Goal: Task Accomplishment & Management: Manage account settings

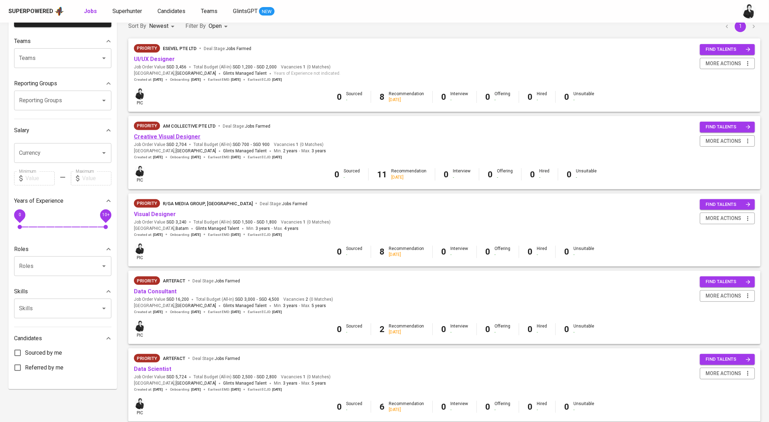
scroll to position [61, 0]
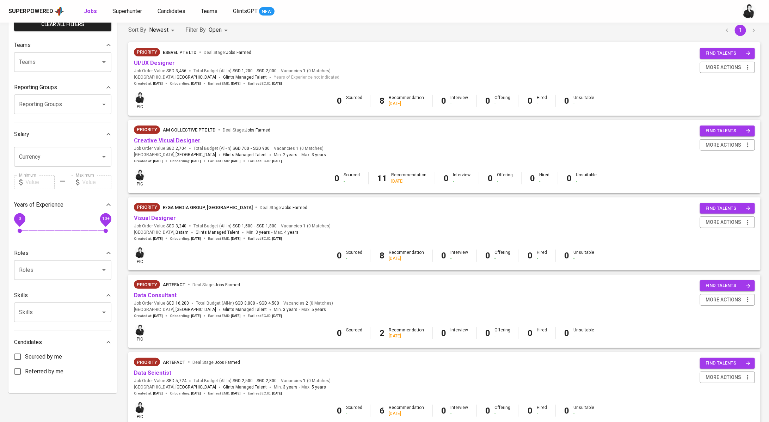
click at [191, 142] on link "Creative Visual Designer" at bounding box center [167, 140] width 67 height 7
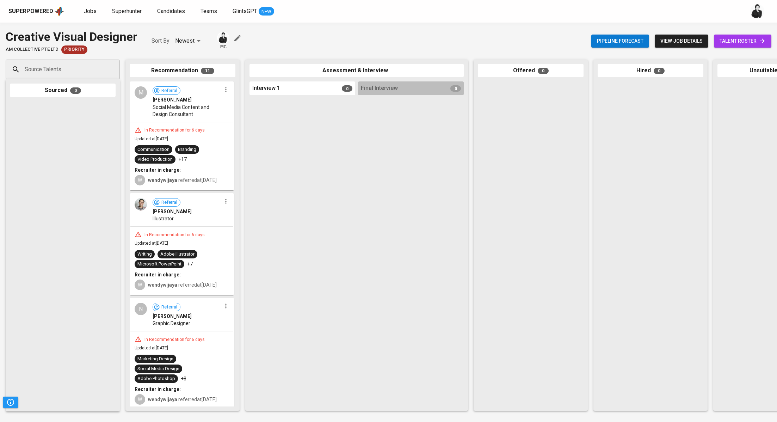
click at [730, 41] on span "talent roster" at bounding box center [743, 41] width 46 height 9
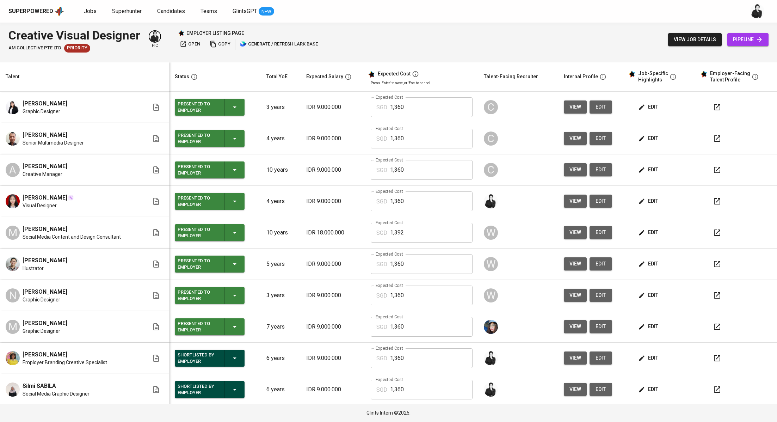
click at [194, 43] on span "open" at bounding box center [190, 44] width 20 height 8
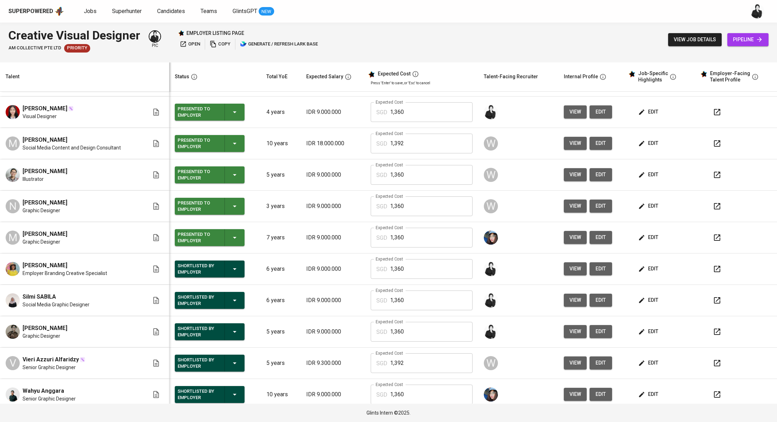
scroll to position [94, 0]
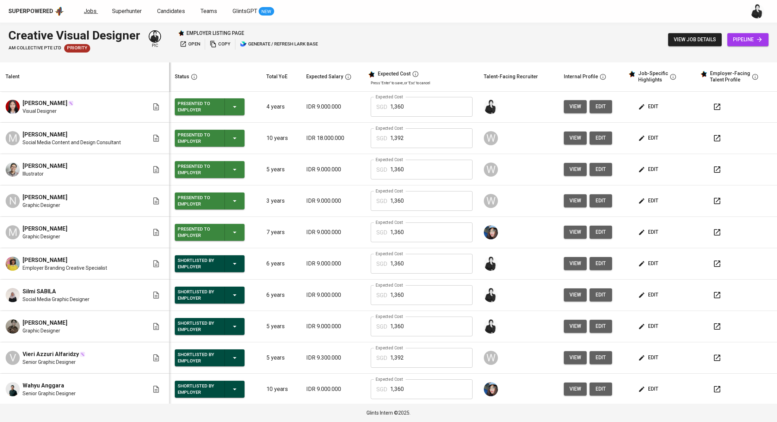
click at [96, 10] on link "Jobs" at bounding box center [91, 11] width 14 height 9
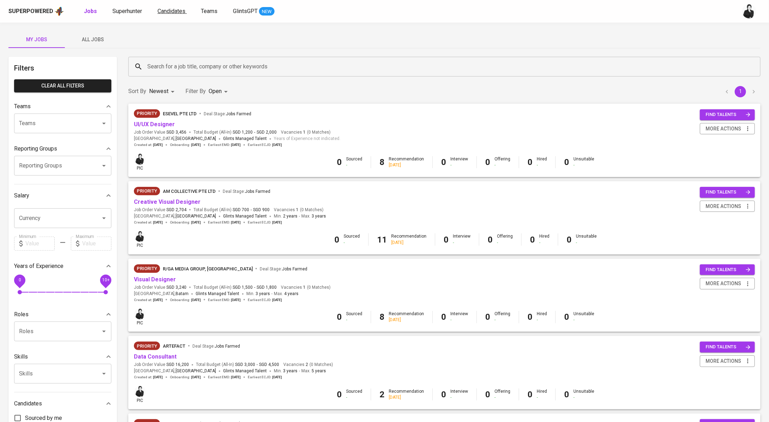
click at [161, 10] on span "Candidates" at bounding box center [172, 11] width 28 height 7
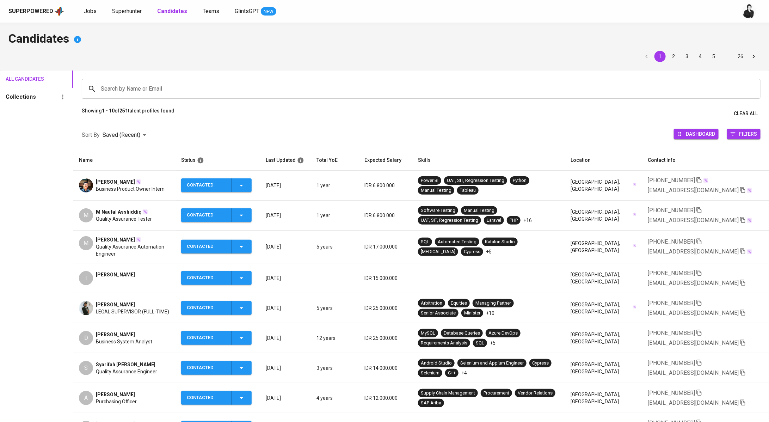
click at [114, 183] on span "[PERSON_NAME]" at bounding box center [115, 181] width 39 height 7
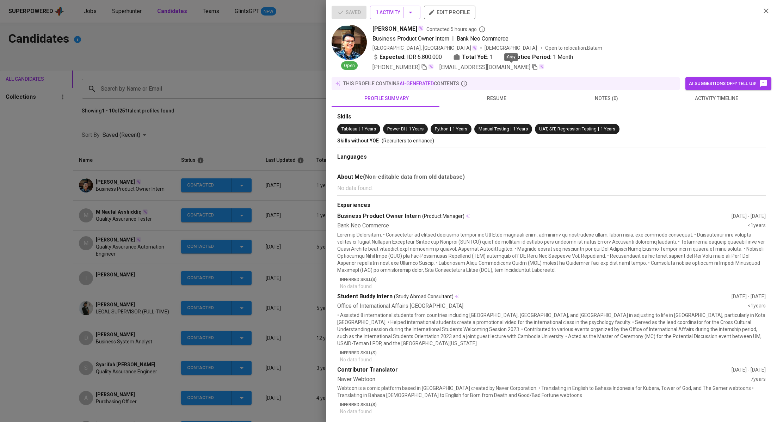
click at [532, 68] on icon "button" at bounding box center [535, 67] width 6 height 6
click at [174, 121] on div at bounding box center [388, 211] width 777 height 422
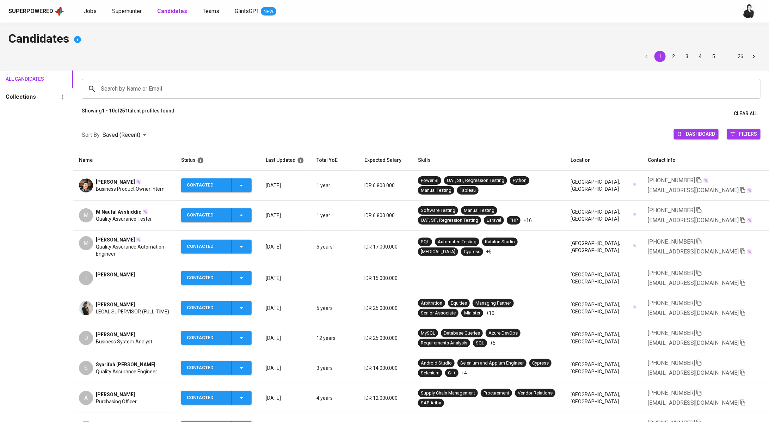
click at [125, 207] on td "M M Naufal Asshiddiq Quality Assurance Tester" at bounding box center [124, 216] width 102 height 30
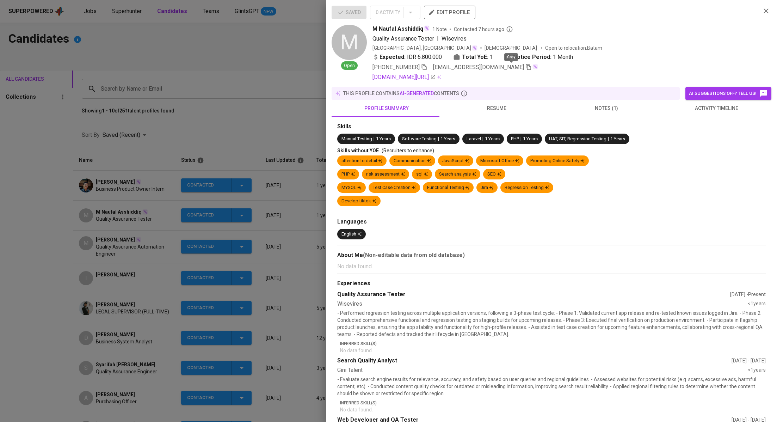
click at [526, 68] on icon "button" at bounding box center [529, 67] width 6 height 6
click at [275, 77] on div at bounding box center [388, 211] width 777 height 422
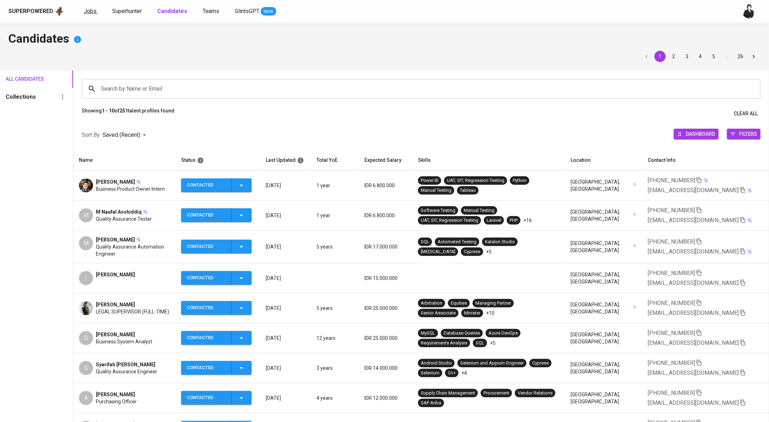
click at [95, 13] on link "Jobs" at bounding box center [91, 11] width 14 height 9
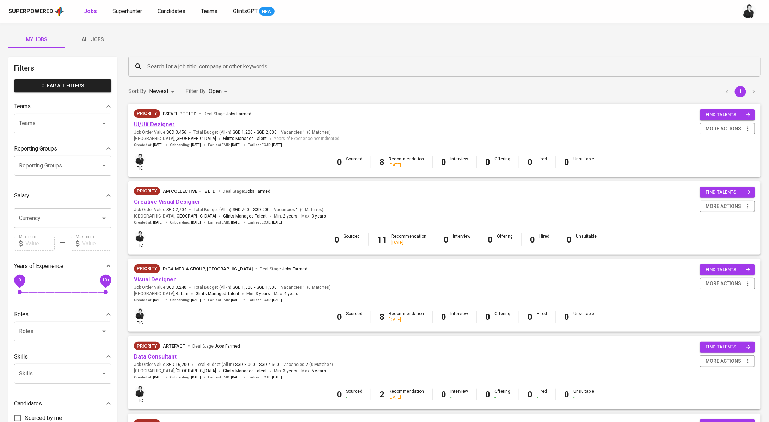
click at [163, 127] on link "UI/UX Designer" at bounding box center [154, 124] width 41 height 7
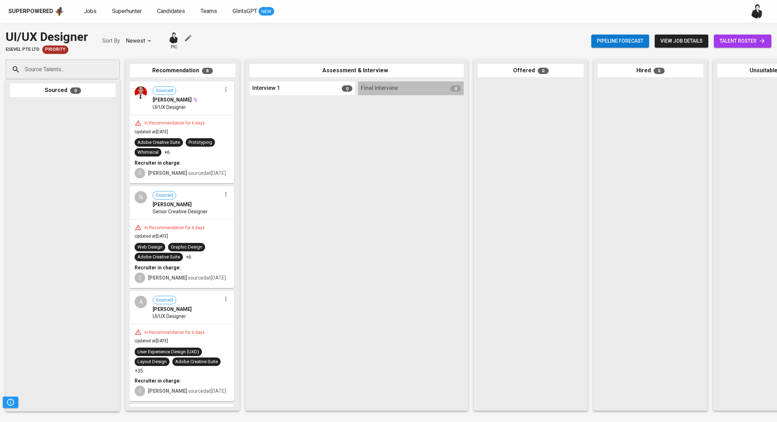
click at [731, 43] on span "talent roster" at bounding box center [743, 41] width 46 height 9
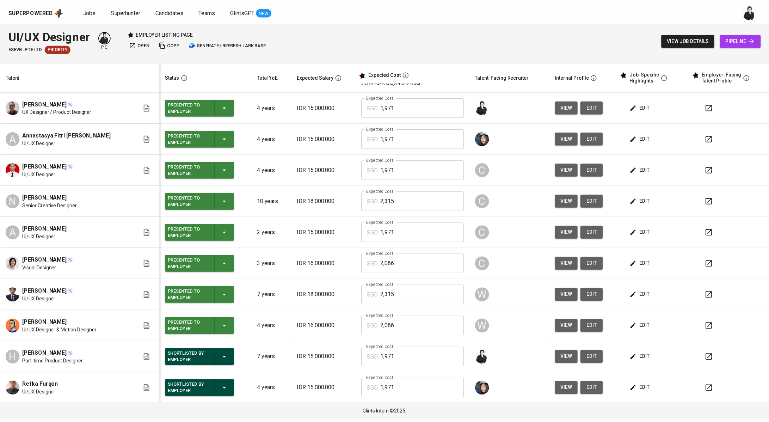
scroll to position [126, 0]
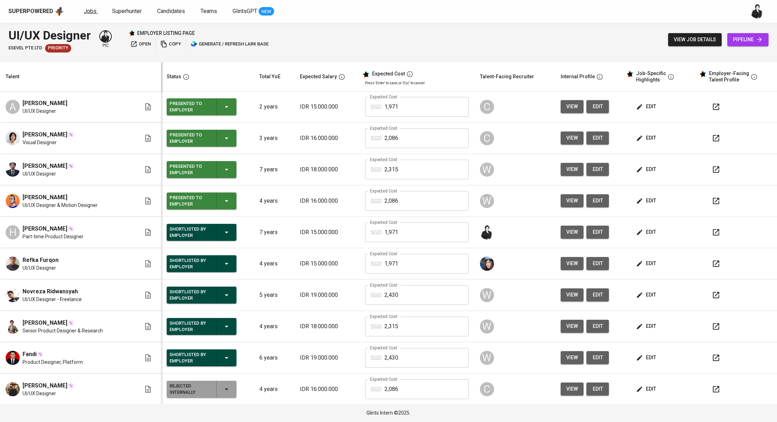
click at [86, 8] on span "Jobs" at bounding box center [90, 11] width 13 height 7
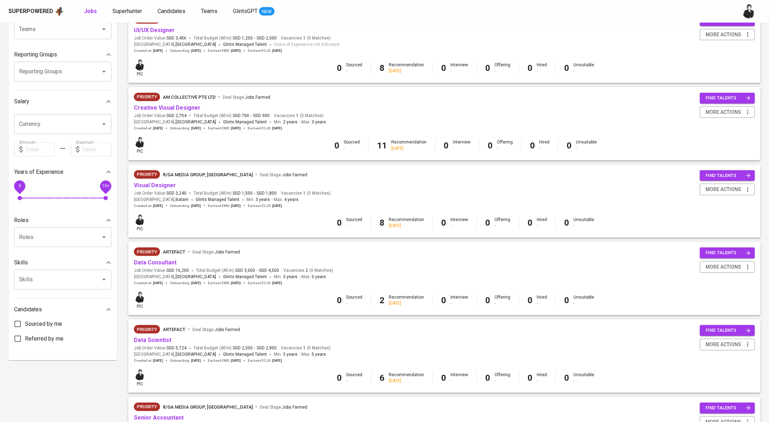
scroll to position [103, 0]
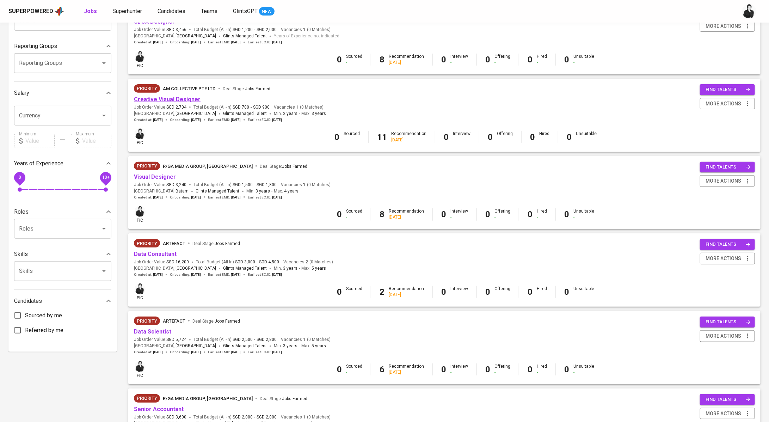
click at [184, 97] on link "Creative Visual Designer" at bounding box center [167, 99] width 67 height 7
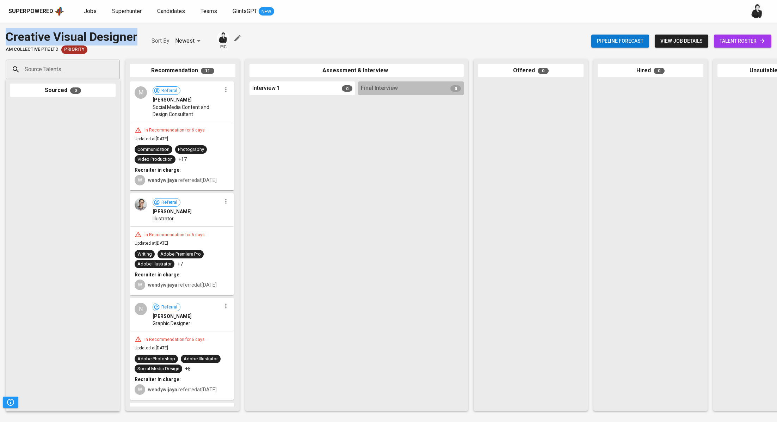
drag, startPoint x: 144, startPoint y: 37, endPoint x: 0, endPoint y: 36, distance: 143.5
click at [0, 36] on div "Creative Visual Designer AM Collective Pte Ltd Priority Sort By Newest NEWEST p…" at bounding box center [388, 41] width 777 height 26
copy div "Creative Visual Designer"
click at [744, 43] on span "talent roster" at bounding box center [743, 41] width 46 height 9
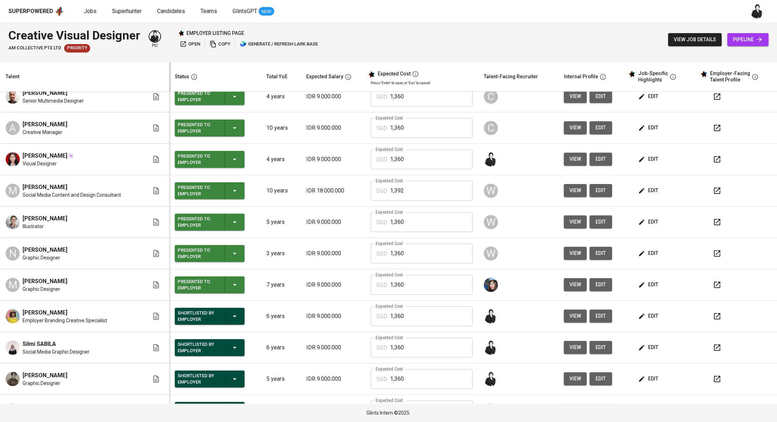
scroll to position [94, 0]
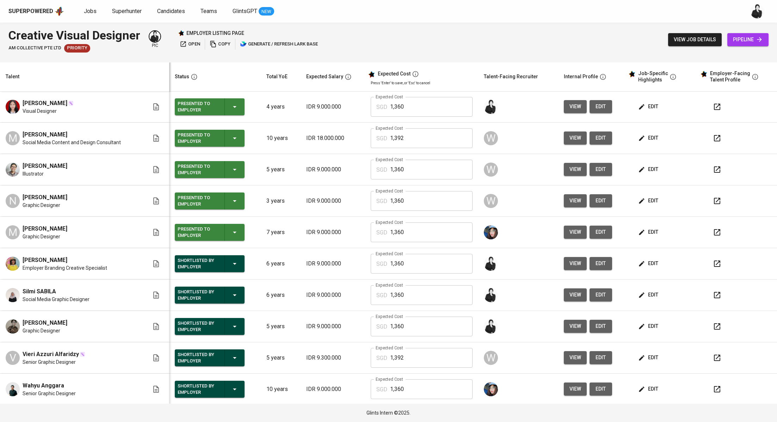
drag, startPoint x: 81, startPoint y: 321, endPoint x: 22, endPoint y: 319, distance: 59.6
click at [22, 319] on div "[PERSON_NAME] Graphic Designer" at bounding box center [78, 327] width 144 height 16
copy span "[PERSON_NAME]"
click at [713, 329] on icon "button" at bounding box center [717, 326] width 8 height 8
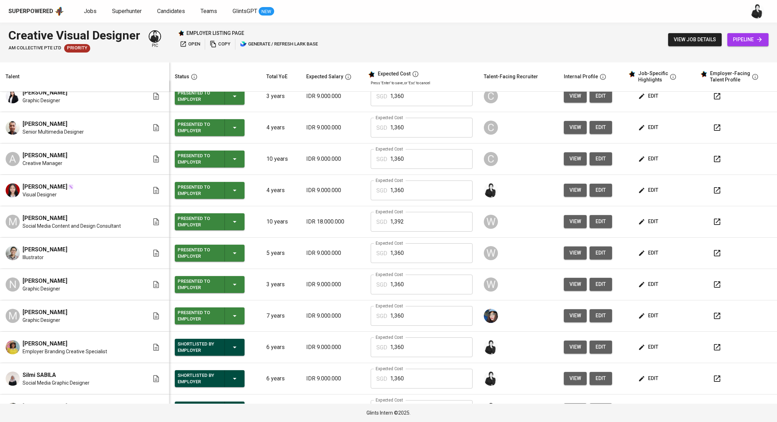
scroll to position [0, 0]
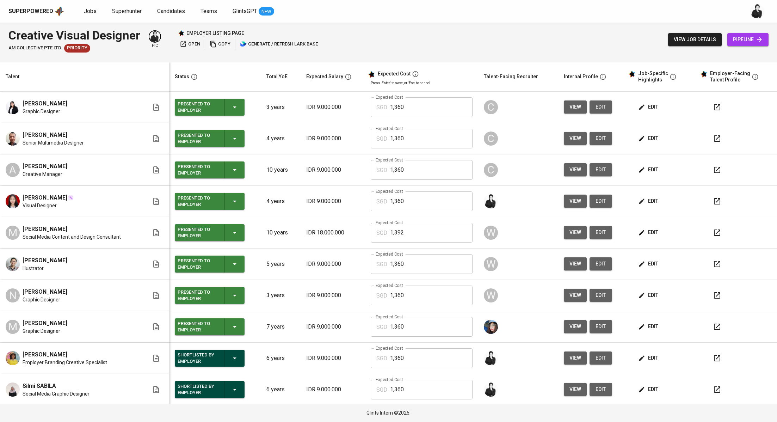
click at [713, 110] on icon "button" at bounding box center [717, 107] width 8 height 8
click at [714, 138] on icon "button" at bounding box center [717, 138] width 6 height 6
click at [713, 173] on icon "button" at bounding box center [717, 170] width 8 height 8
click at [713, 199] on icon "button" at bounding box center [717, 201] width 8 height 8
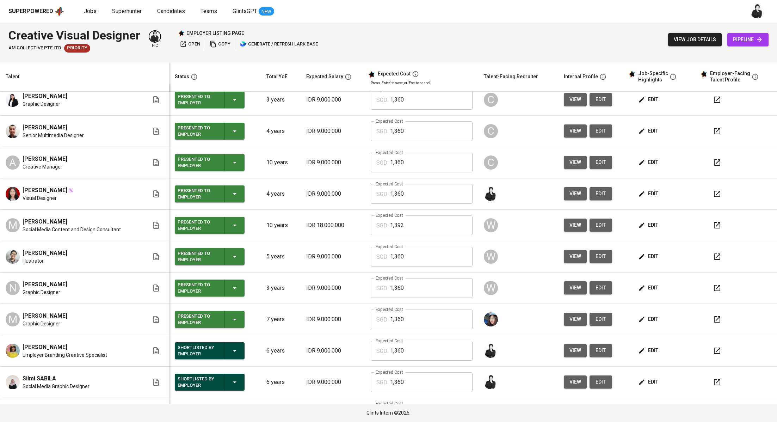
scroll to position [8, 0]
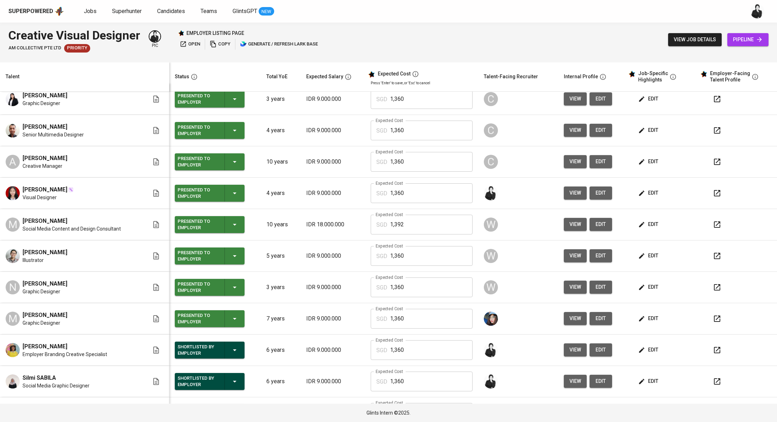
click at [714, 223] on button "button" at bounding box center [717, 224] width 17 height 17
click at [713, 259] on icon "button" at bounding box center [717, 256] width 8 height 8
click at [714, 287] on icon "button" at bounding box center [717, 287] width 6 height 6
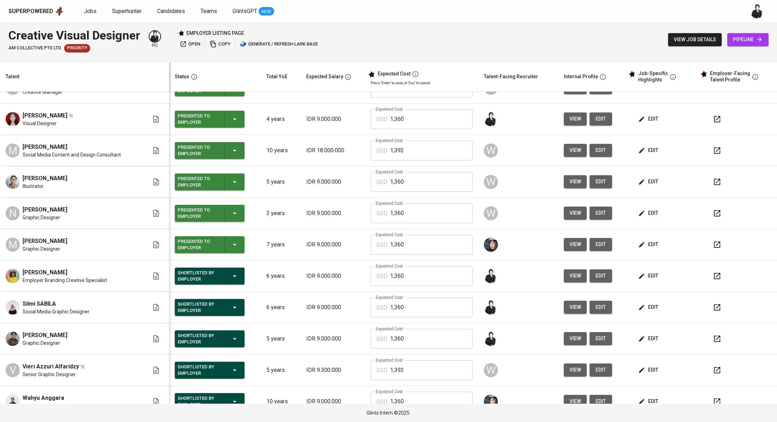
scroll to position [76, 0]
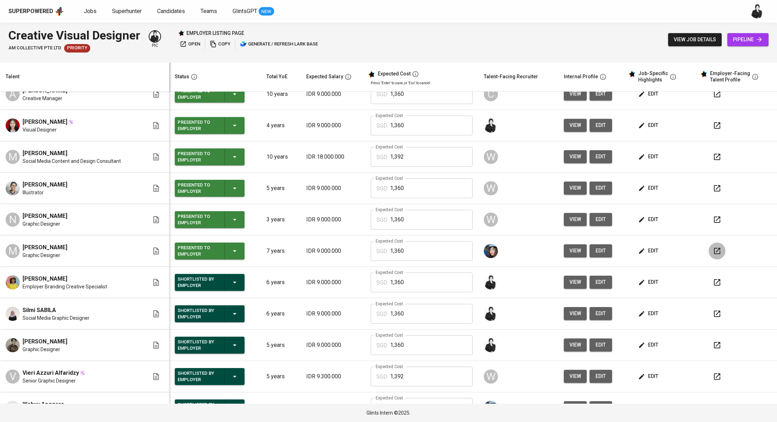
click at [709, 253] on button "button" at bounding box center [717, 251] width 17 height 17
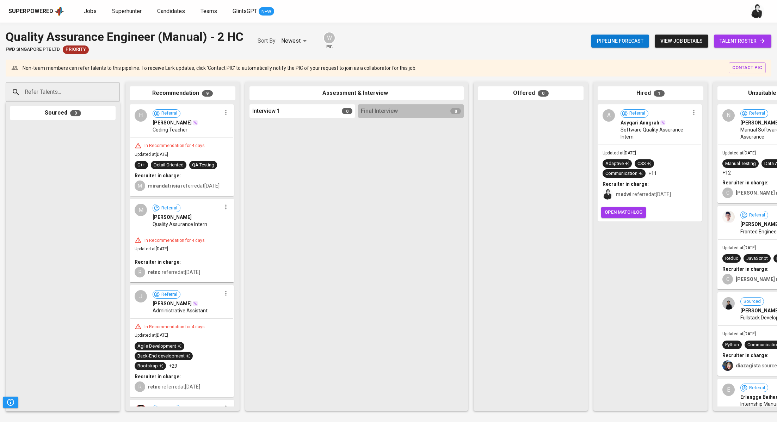
click at [90, 93] on input "Refer Talents..." at bounding box center [60, 91] width 74 height 13
paste input "[EMAIL_ADDRESS][DOMAIN_NAME]"
type input "[EMAIL_ADDRESS][DOMAIN_NAME]"
click at [90, 118] on li "Ferdi Ikhsan Business Product Owner Intern ferdiikhsan29@gmail.com" at bounding box center [63, 118] width 114 height 25
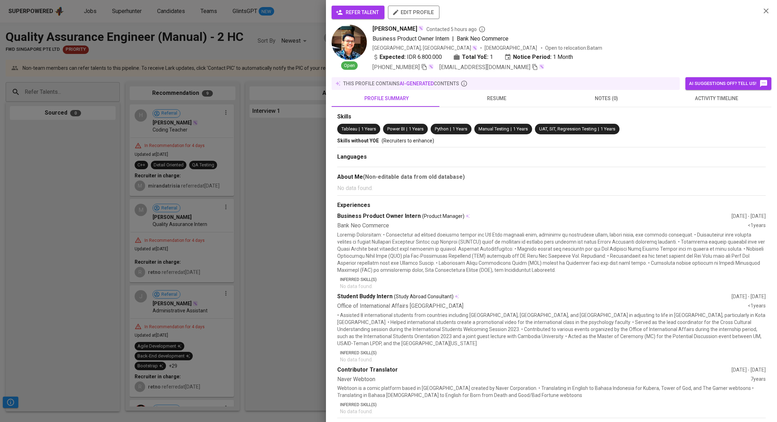
click at [343, 13] on span "refer talent" at bounding box center [358, 12] width 42 height 9
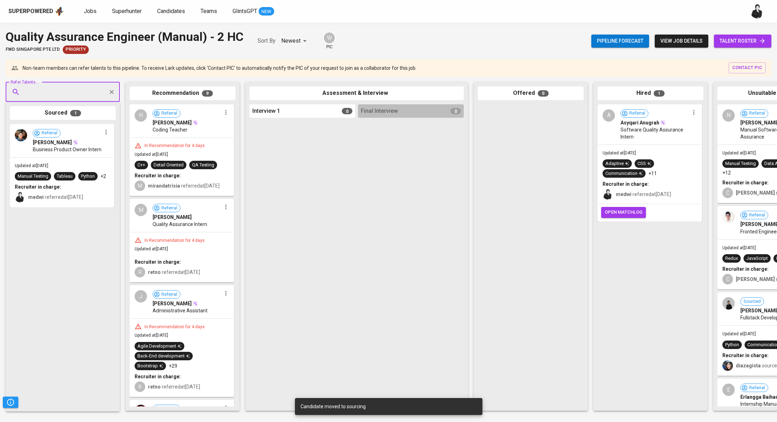
paste input "[EMAIL_ADDRESS][DOMAIN_NAME]"
type input "[EMAIL_ADDRESS][DOMAIN_NAME]"
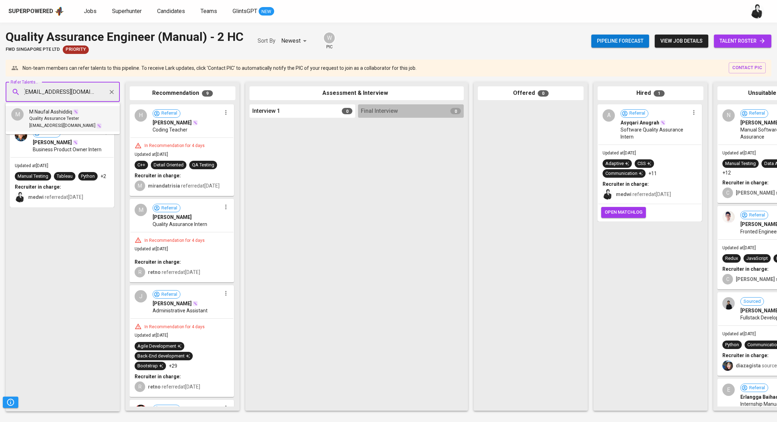
click at [85, 113] on div "M Naufal Asshiddiq" at bounding box center [65, 111] width 73 height 7
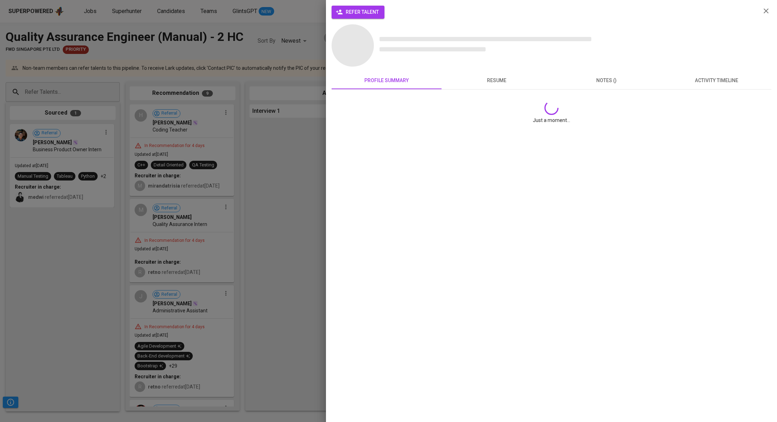
scroll to position [0, 0]
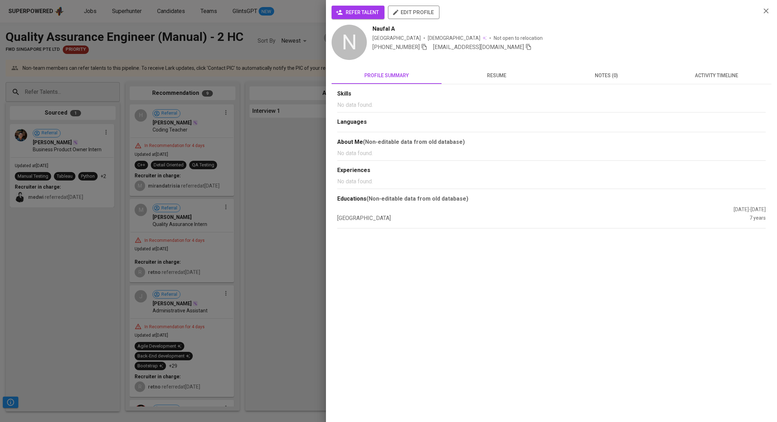
click at [350, 11] on span "refer talent" at bounding box center [358, 12] width 42 height 9
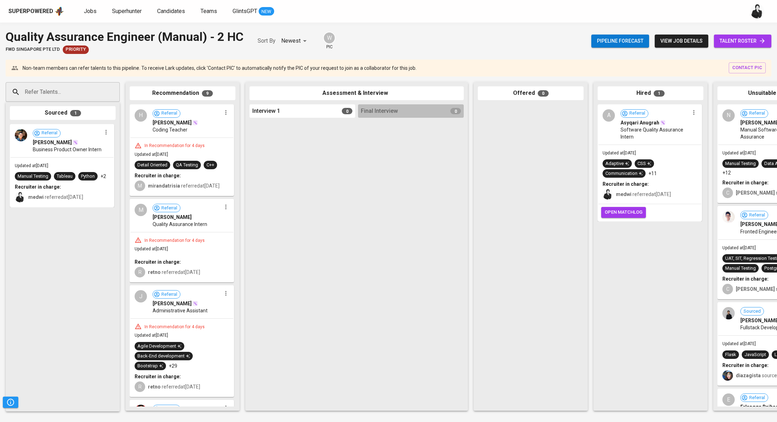
click at [735, 46] on link "talent roster" at bounding box center [742, 41] width 57 height 13
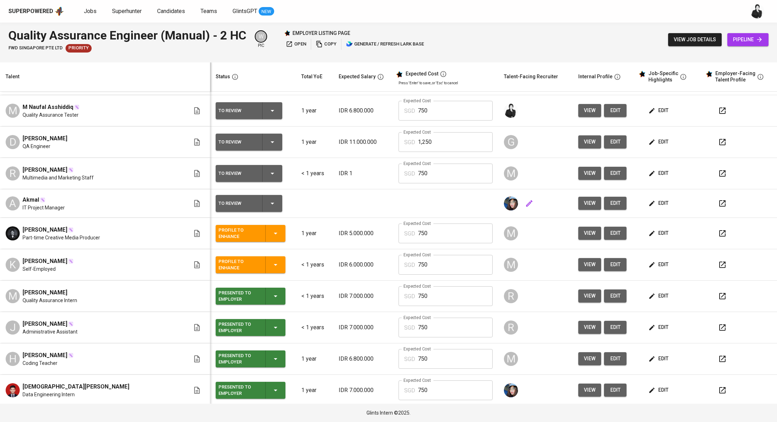
scroll to position [60, 0]
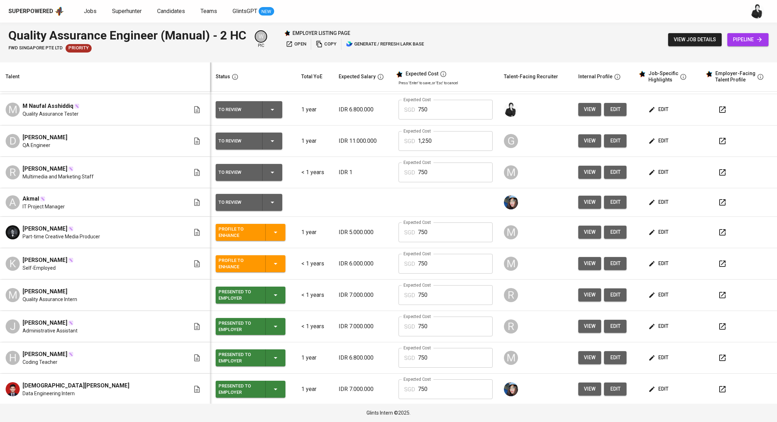
click at [719, 231] on icon "button" at bounding box center [723, 232] width 8 height 8
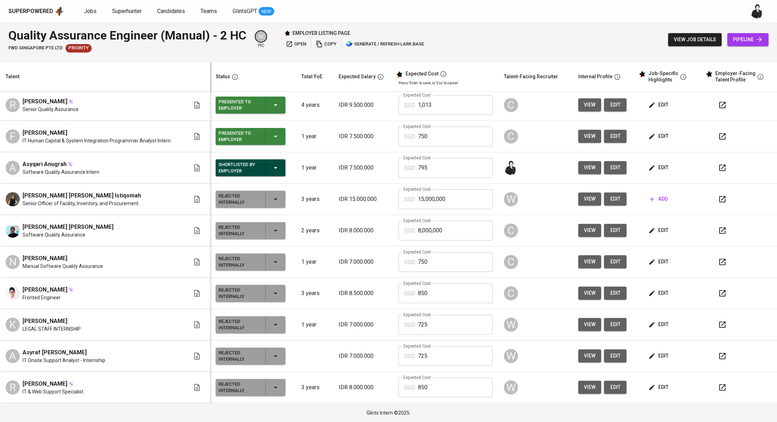
scroll to position [0, 0]
